Goal: Transaction & Acquisition: Purchase product/service

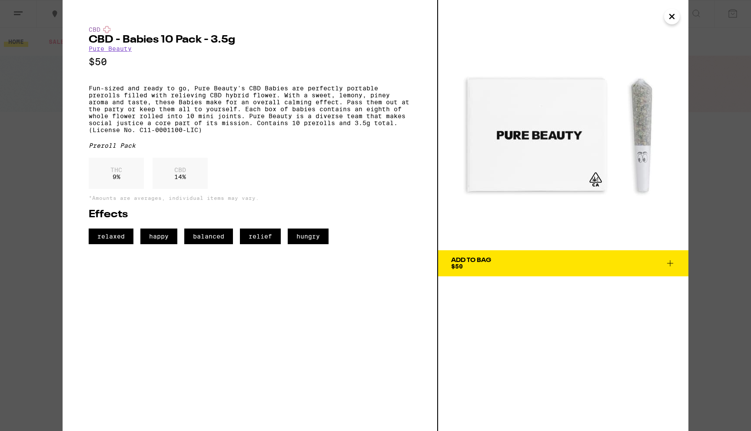
click at [672, 14] on icon "Close" at bounding box center [671, 16] width 10 height 13
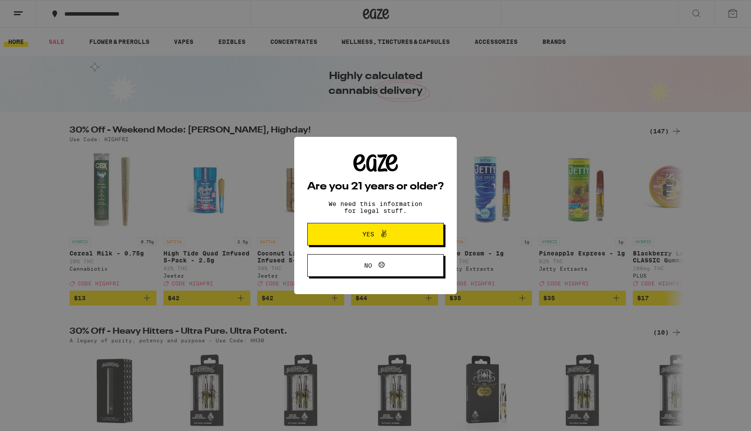
click at [371, 229] on button "Yes" at bounding box center [375, 234] width 136 height 23
